Goal: Navigation & Orientation: Find specific page/section

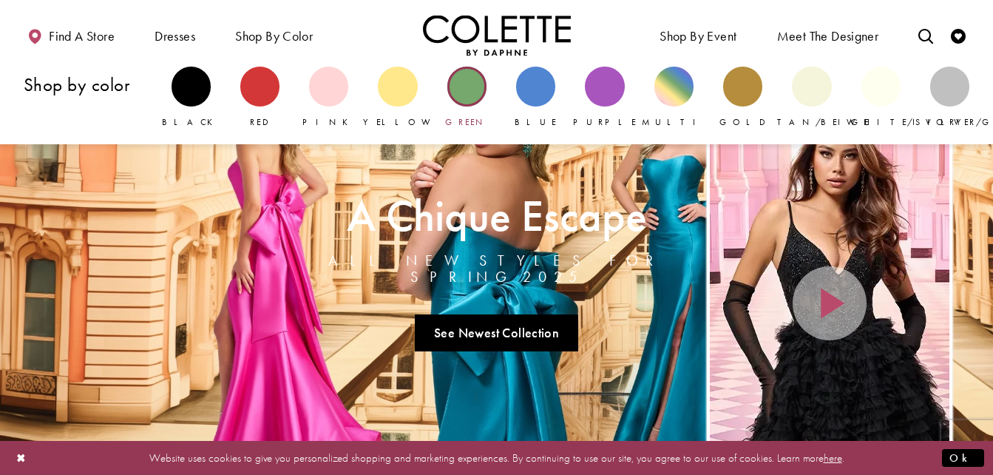
click at [467, 93] on div "Primary block" at bounding box center [466, 86] width 39 height 39
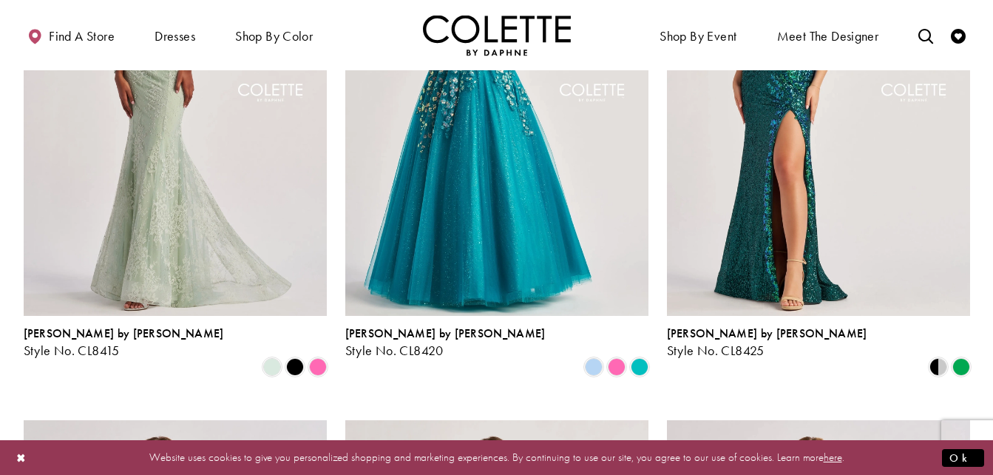
scroll to position [858, 0]
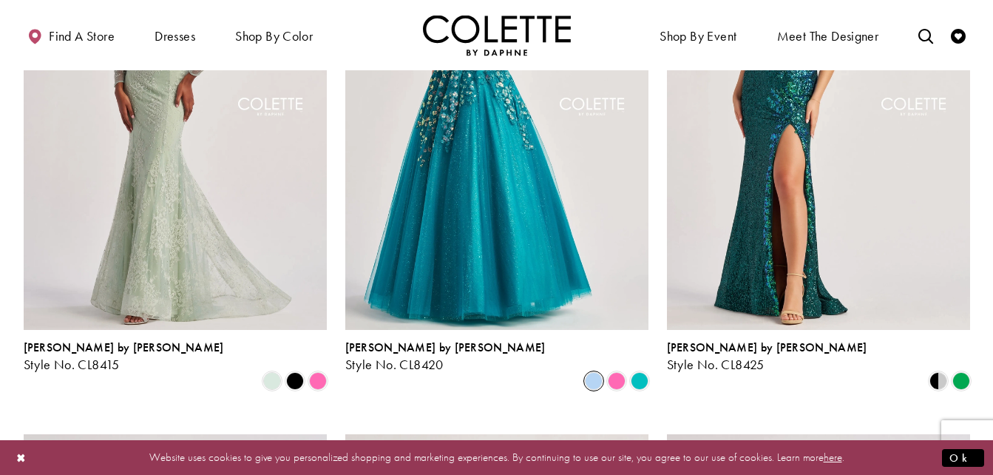
click at [591, 372] on span "Product List" at bounding box center [594, 381] width 18 height 18
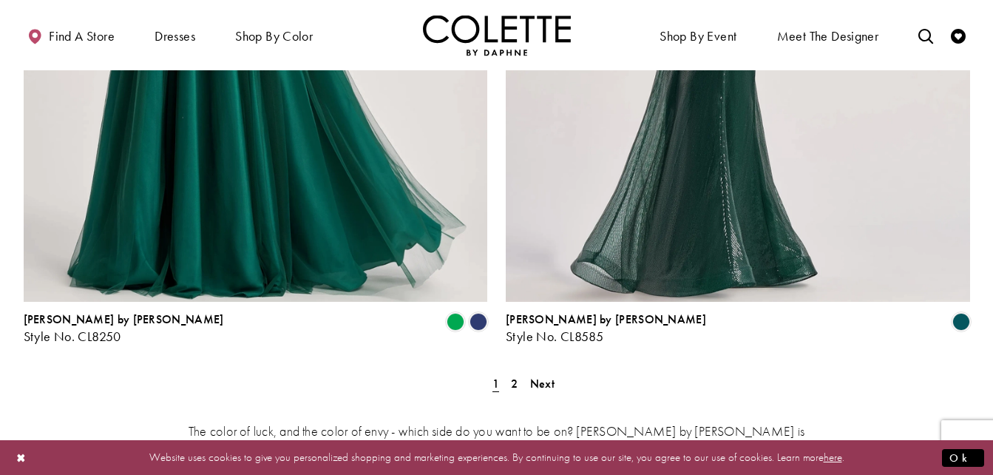
scroll to position [2748, 0]
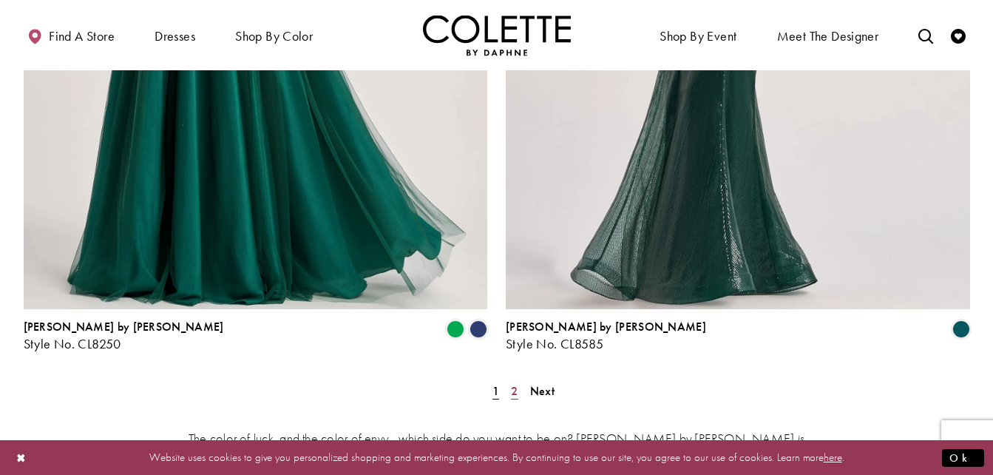
click at [515, 383] on span "2" at bounding box center [514, 391] width 7 height 16
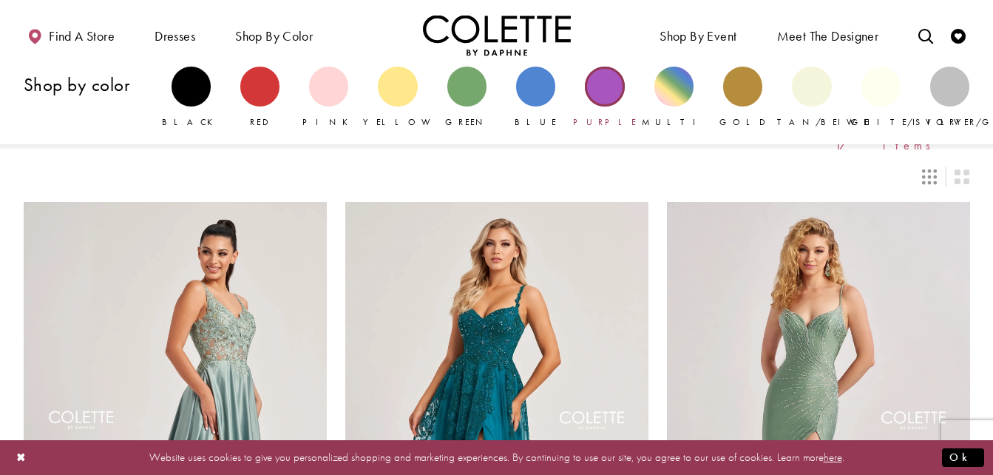
click at [618, 92] on div "Primary block" at bounding box center [604, 86] width 39 height 39
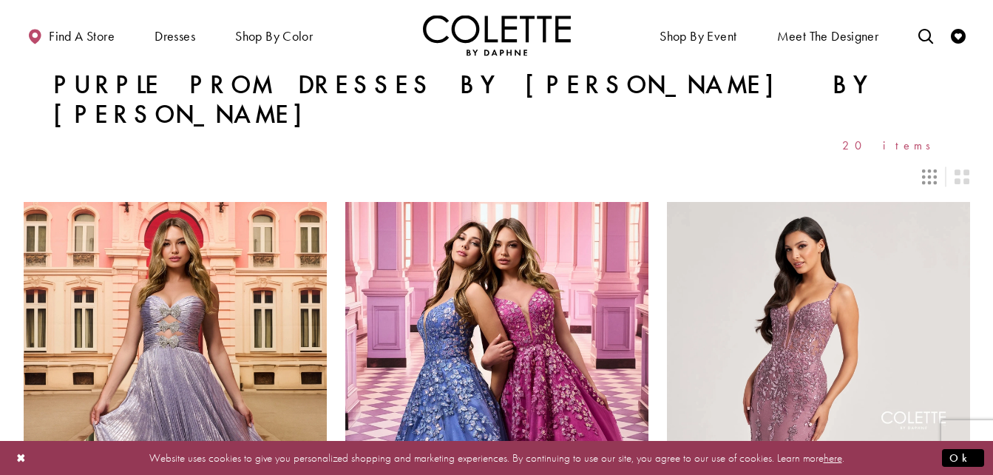
drag, startPoint x: 991, startPoint y: 38, endPoint x: 997, endPoint y: 72, distance: 35.4
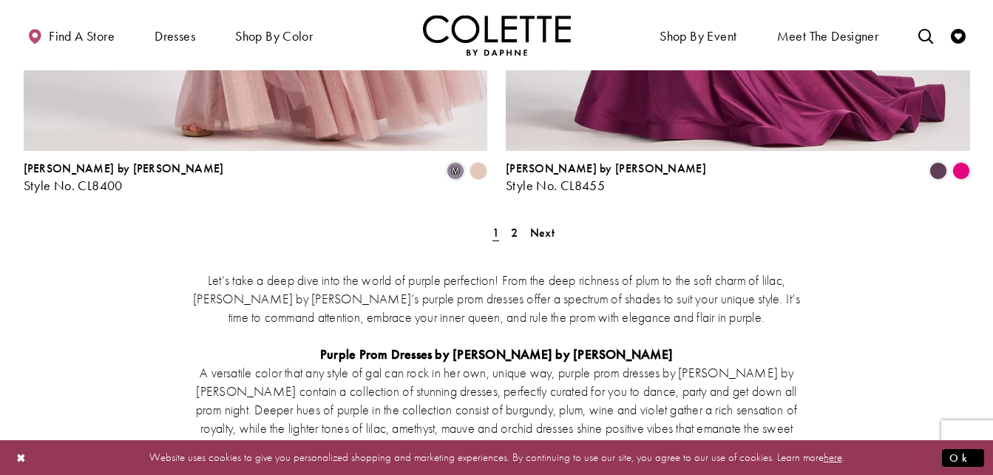
scroll to position [2940, 0]
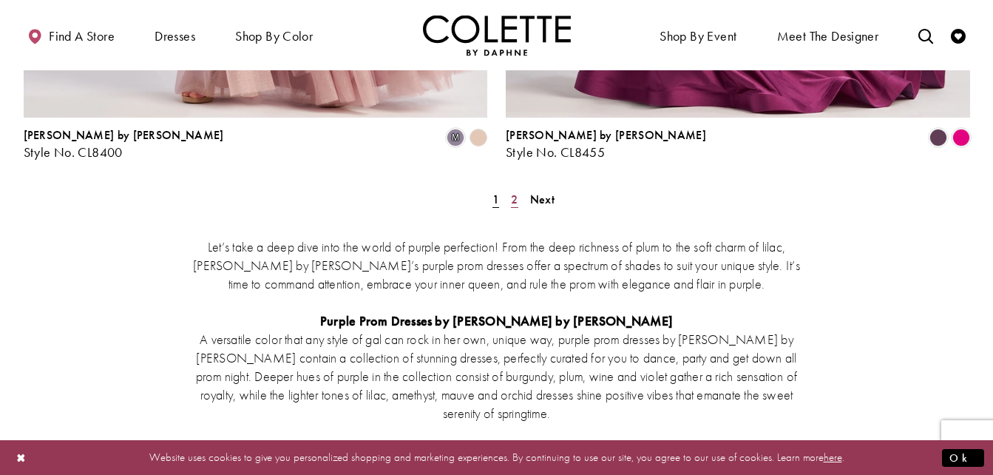
click at [516, 191] on span "2" at bounding box center [514, 199] width 7 height 16
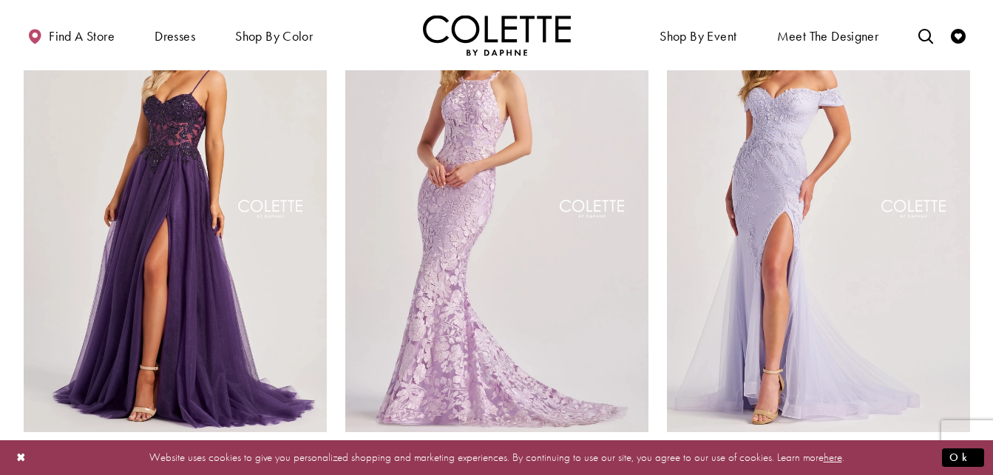
scroll to position [779, 0]
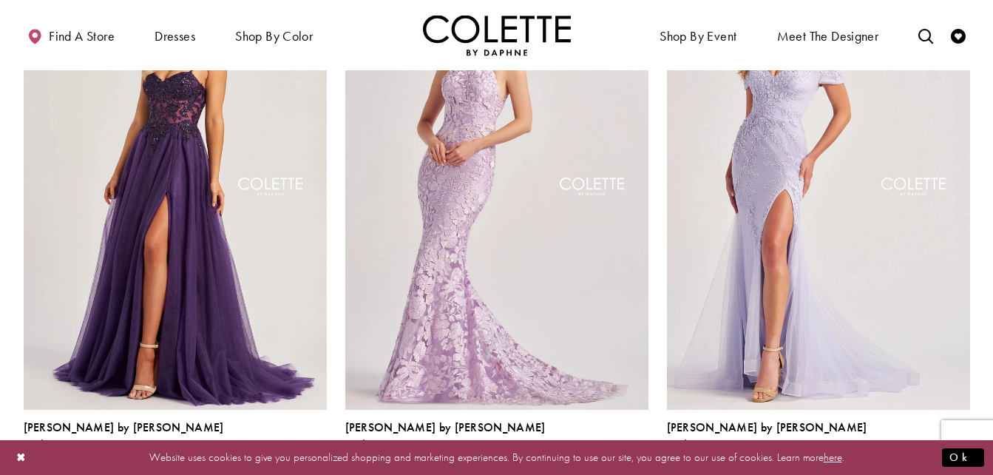
click at [323, 452] on span "Product List" at bounding box center [318, 461] width 18 height 18
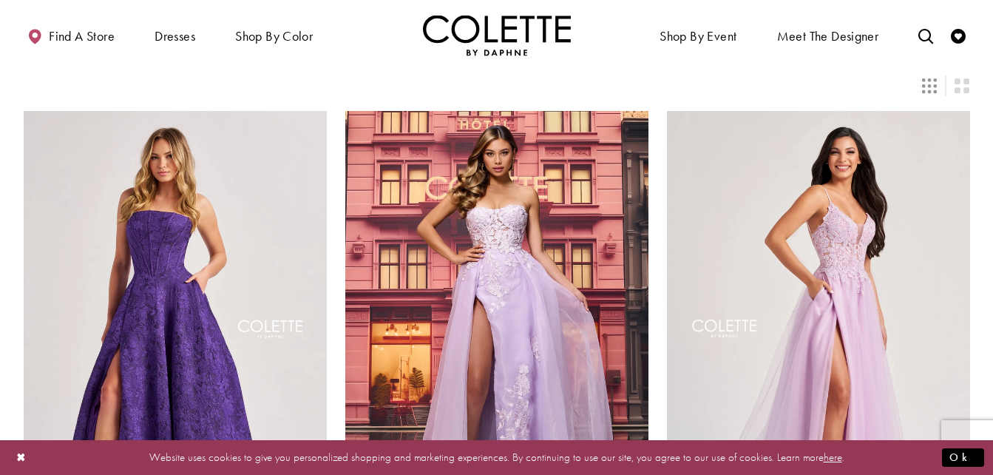
scroll to position [0, 0]
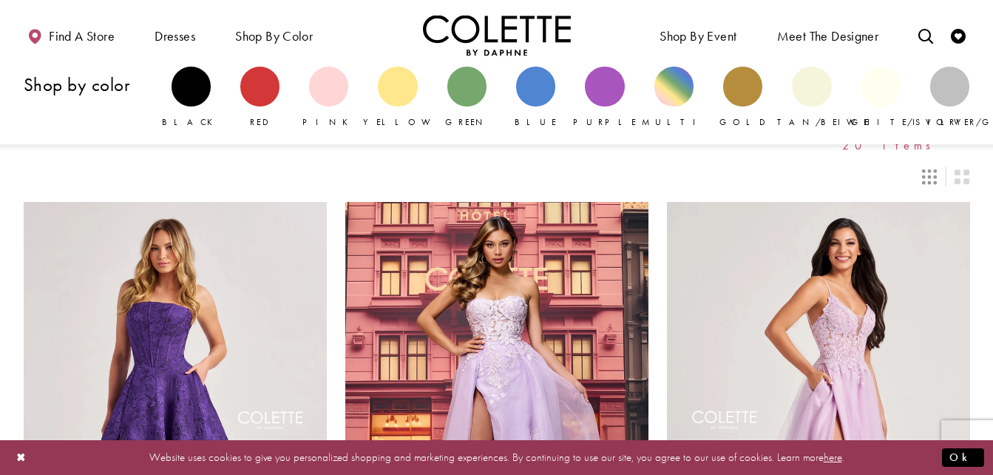
click at [418, 97] on div "Yellow" at bounding box center [397, 97] width 69 height 77
click at [410, 95] on div "Primary block" at bounding box center [397, 86] width 39 height 39
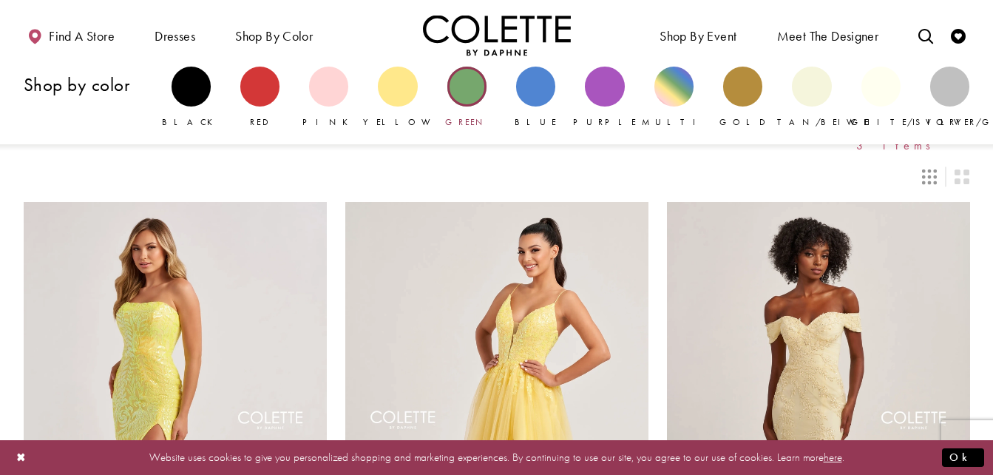
click at [449, 89] on div "Primary block" at bounding box center [466, 86] width 39 height 39
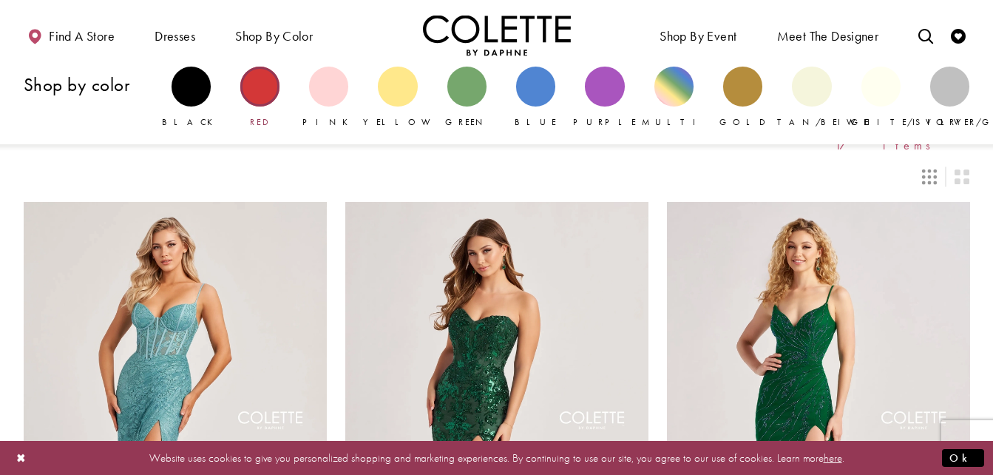
click at [251, 121] on div "Red" at bounding box center [259, 122] width 69 height 16
